Goal: Task Accomplishment & Management: Complete application form

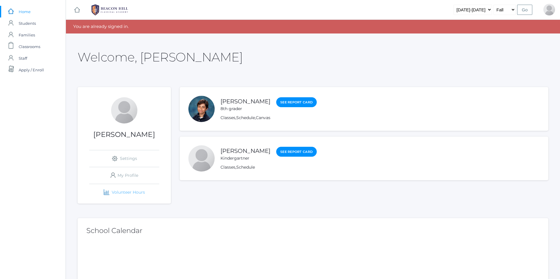
click at [118, 191] on link "icons/finance/bar-chart Created with Sketch. Volunteer Hours" at bounding box center [124, 192] width 70 height 17
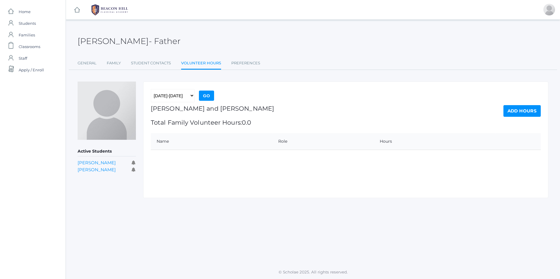
click at [513, 112] on link "Add Hours" at bounding box center [521, 111] width 37 height 12
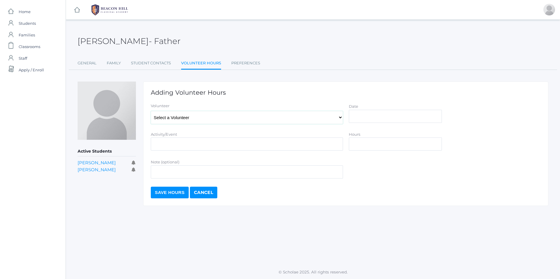
click at [275, 122] on select "Select a Volunteer Dishchekenian, [PERSON_NAME], [PERSON_NAME], [PERSON_NAME], …" at bounding box center [247, 117] width 192 height 13
select select "2802"
click at [151, 111] on select "Select a Volunteer Dishchekenian, [PERSON_NAME], [PERSON_NAME], [PERSON_NAME], …" at bounding box center [247, 117] width 192 height 13
click at [379, 118] on input "Date" at bounding box center [395, 116] width 93 height 13
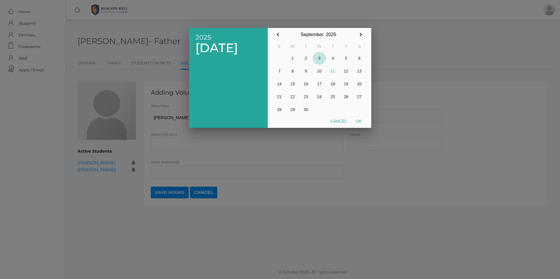
click at [320, 59] on button "3" at bounding box center [318, 58] width 13 height 13
click at [359, 123] on button "Ok" at bounding box center [358, 121] width 15 height 10
type input "[DATE]"
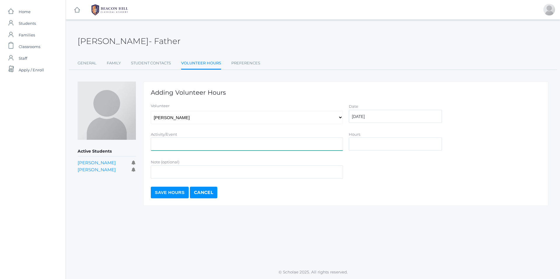
click at [224, 143] on input "Activity/Event" at bounding box center [247, 144] width 192 height 13
type input "Classroom and yard duty"
click at [388, 150] on input "Hours" at bounding box center [395, 144] width 93 height 13
type input "2"
click at [253, 176] on input "Note (optional)" at bounding box center [247, 172] width 192 height 13
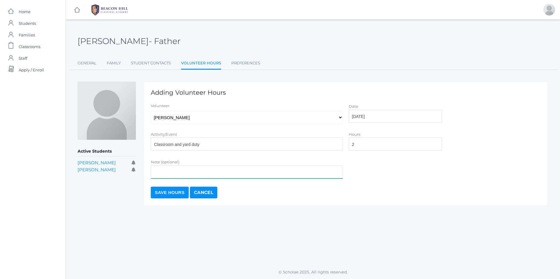
type input "classroom assistance"
click at [175, 194] on input "Save Hours" at bounding box center [170, 193] width 38 height 12
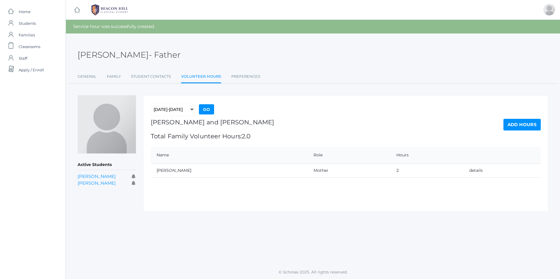
click at [516, 125] on link "Add Hours" at bounding box center [521, 125] width 37 height 12
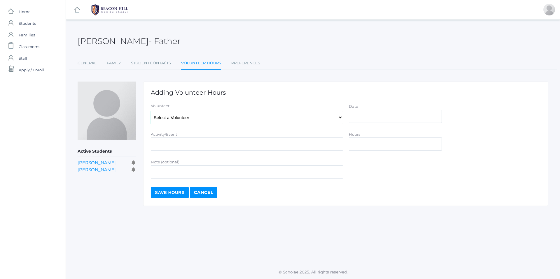
click at [324, 118] on select "Select a Volunteer Dishchekenian, [PERSON_NAME], [PERSON_NAME], [PERSON_NAME], …" at bounding box center [247, 117] width 192 height 13
select select "2802"
click at [151, 111] on select "Select a Volunteer Dishchekenian, [PERSON_NAME], [PERSON_NAME], [PERSON_NAME], …" at bounding box center [247, 117] width 192 height 13
click at [374, 120] on input "Date" at bounding box center [395, 116] width 93 height 13
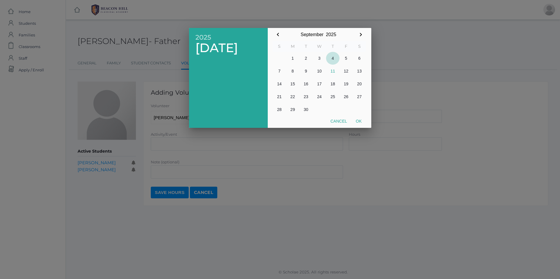
click at [333, 57] on button "4" at bounding box center [332, 58] width 13 height 13
click at [358, 121] on button "Ok" at bounding box center [358, 121] width 15 height 10
type input "[DATE]"
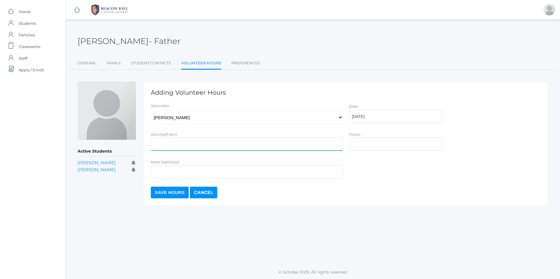
click at [262, 141] on input "Activity/Event" at bounding box center [247, 144] width 192 height 13
type input "Classroom and yard duty"
click at [383, 143] on input "Hours" at bounding box center [395, 144] width 93 height 13
type input "2"
click at [273, 176] on input "Note (optional)" at bounding box center [247, 172] width 192 height 13
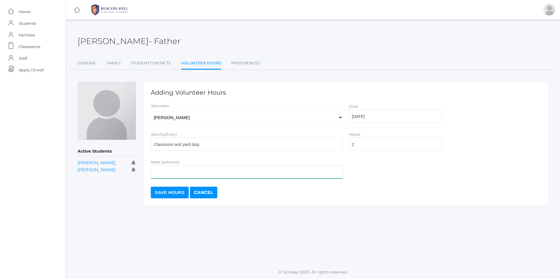
type input "classroom assistance"
click at [169, 193] on input "Save Hours" at bounding box center [170, 193] width 38 height 12
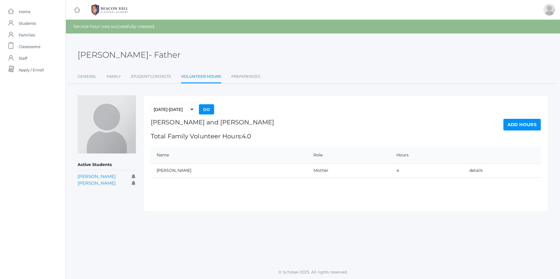
click at [526, 125] on link "Add Hours" at bounding box center [521, 125] width 37 height 12
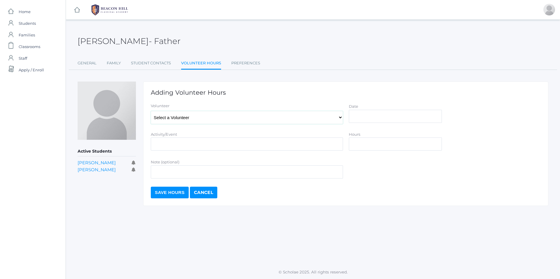
click at [249, 117] on select "Select a Volunteer Dishchekenian, [PERSON_NAME], [PERSON_NAME], [PERSON_NAME], …" at bounding box center [247, 117] width 192 height 13
select select "2802"
click at [151, 111] on select "Select a Volunteer Dishchekenian, [PERSON_NAME], [PERSON_NAME], [PERSON_NAME], …" at bounding box center [247, 117] width 192 height 13
click at [370, 117] on input "Date" at bounding box center [395, 116] width 93 height 13
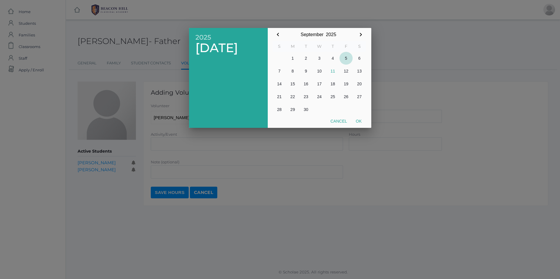
click at [346, 59] on button "5" at bounding box center [345, 58] width 13 height 13
click at [356, 121] on button "Ok" at bounding box center [358, 121] width 15 height 10
type input "2025-09-05"
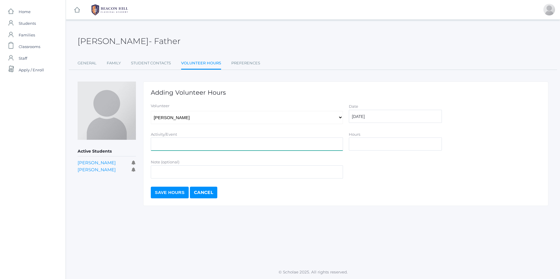
click at [183, 145] on input "Activity/Event" at bounding box center [247, 144] width 192 height 13
type input "classroom and yard duty"
click at [381, 144] on input "Hours" at bounding box center [395, 144] width 93 height 13
type input "2"
click at [251, 169] on input "Note (optional)" at bounding box center [247, 172] width 192 height 13
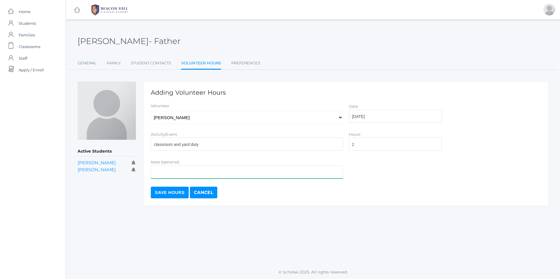
type input "classroom assistance"
click at [165, 196] on input "Save Hours" at bounding box center [170, 193] width 38 height 12
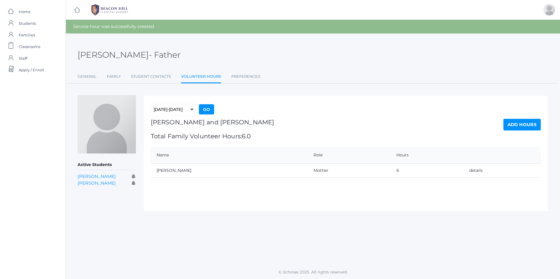
click at [524, 128] on link "Add Hours" at bounding box center [521, 125] width 37 height 12
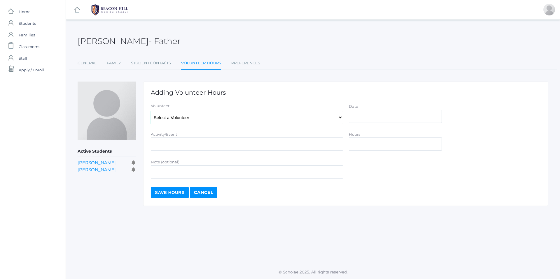
click at [305, 119] on select "Select a Volunteer Dishchekenian, [PERSON_NAME], [PERSON_NAME], [PERSON_NAME], …" at bounding box center [247, 117] width 192 height 13
select select "2802"
click at [151, 111] on select "Select a Volunteer Dishchekenian, [PERSON_NAME], [PERSON_NAME], [PERSON_NAME], …" at bounding box center [247, 117] width 192 height 13
click at [402, 122] on input "Date" at bounding box center [395, 116] width 93 height 13
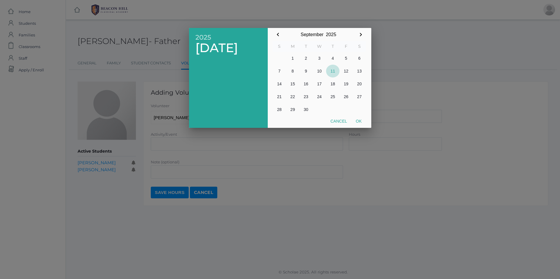
click at [335, 71] on button "11" at bounding box center [332, 71] width 13 height 13
click at [277, 144] on div at bounding box center [280, 104] width 560 height 349
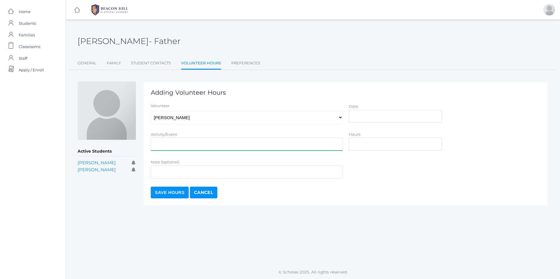
click at [277, 144] on input "Activity/Event" at bounding box center [247, 144] width 192 height 13
type input "classroom and yard duty"
click at [400, 112] on input "Date" at bounding box center [395, 116] width 93 height 13
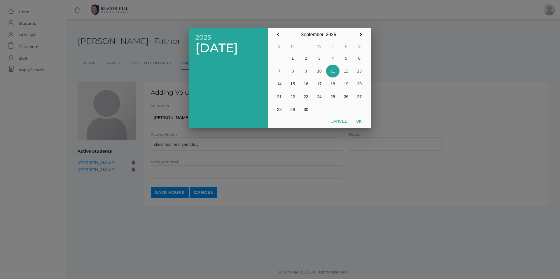
click at [334, 73] on button "11" at bounding box center [332, 71] width 13 height 13
click at [357, 120] on button "Ok" at bounding box center [358, 121] width 15 height 10
type input "2025-09-11"
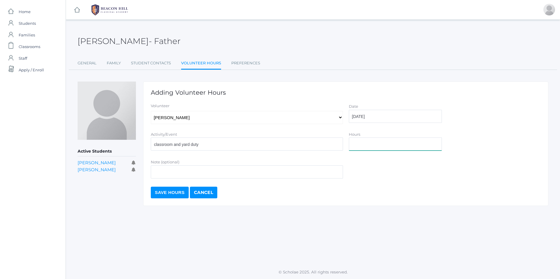
click at [367, 144] on input "Hours" at bounding box center [395, 144] width 93 height 13
type input "2"
click at [172, 170] on input "Note (optional)" at bounding box center [247, 172] width 192 height 13
type input "classroom assistance"
click at [170, 192] on input "Save Hours" at bounding box center [170, 193] width 38 height 12
